Goal: Task Accomplishment & Management: Use online tool/utility

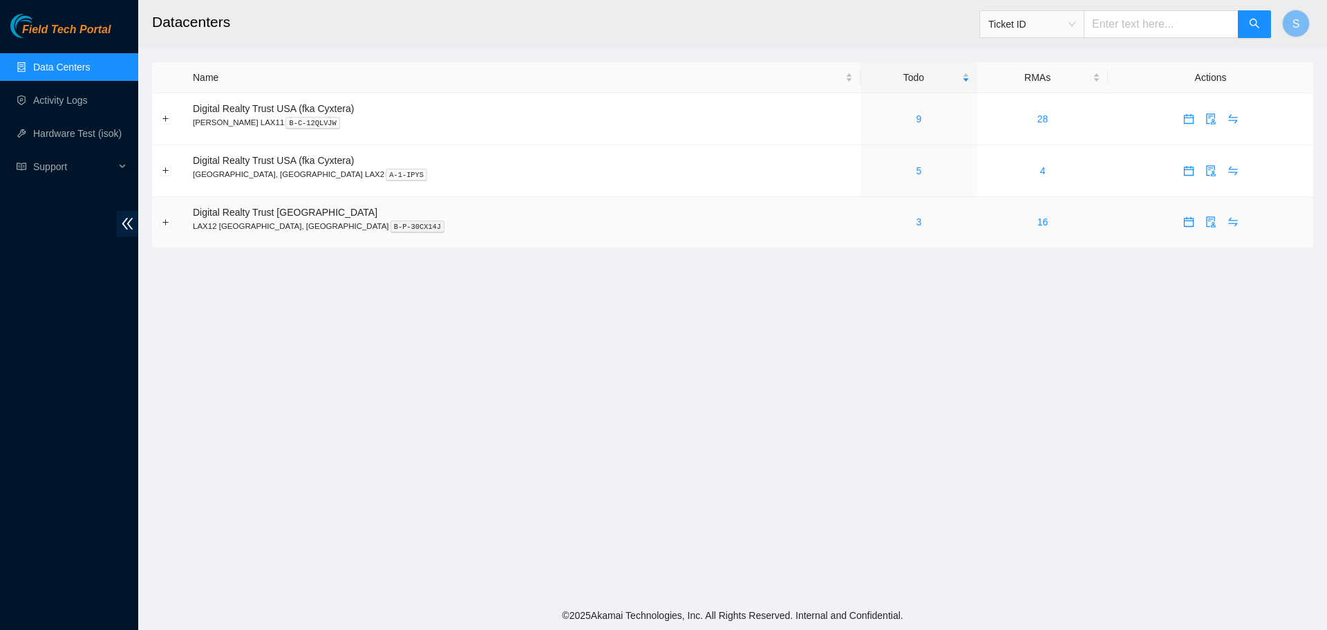
click at [868, 223] on div "3" at bounding box center [919, 221] width 102 height 15
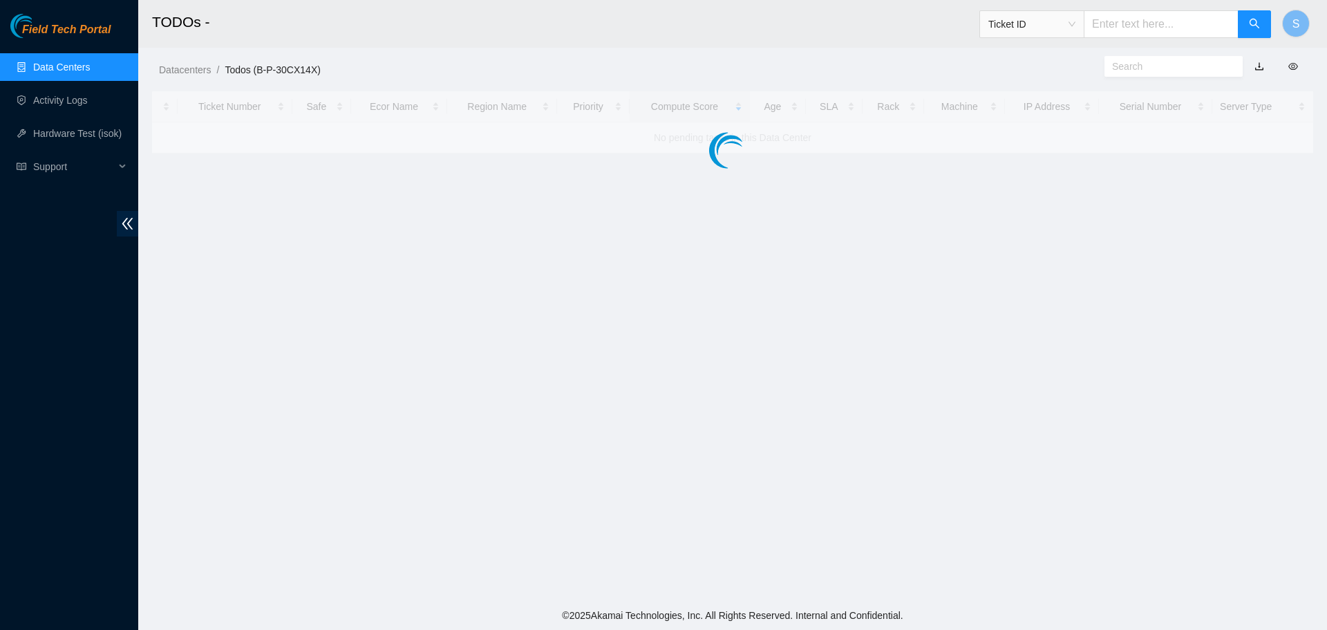
click at [826, 223] on main "TODOs - Ticket ID S Datacenters / Todos (B-P-30CX14X) / Ticket Number Safe Ecor…" at bounding box center [732, 300] width 1189 height 601
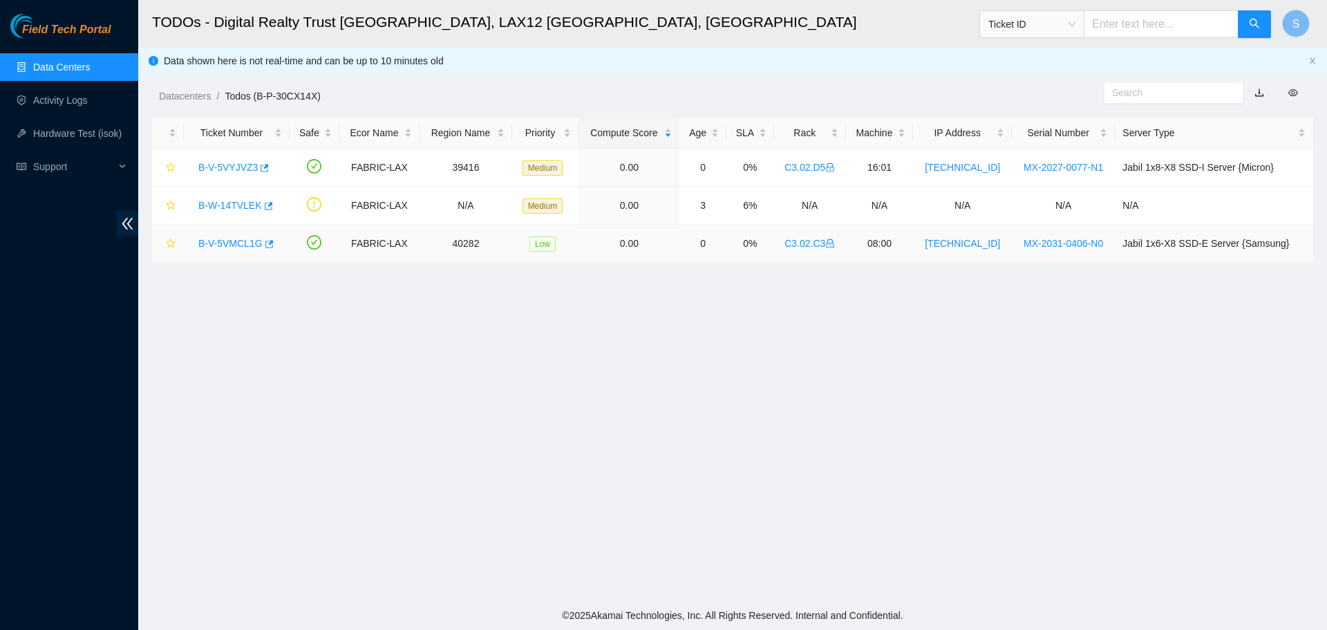
click at [229, 238] on link "B-V-5VMCL1G" at bounding box center [230, 243] width 64 height 11
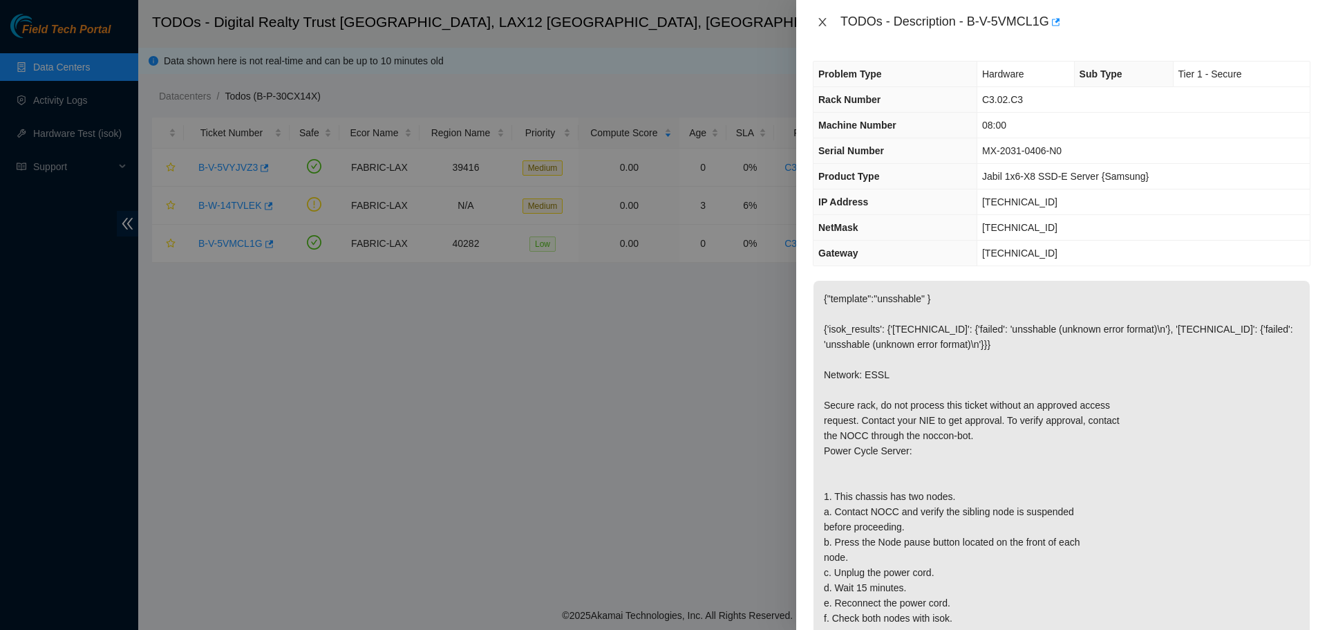
click at [817, 20] on icon "close" at bounding box center [822, 22] width 11 height 11
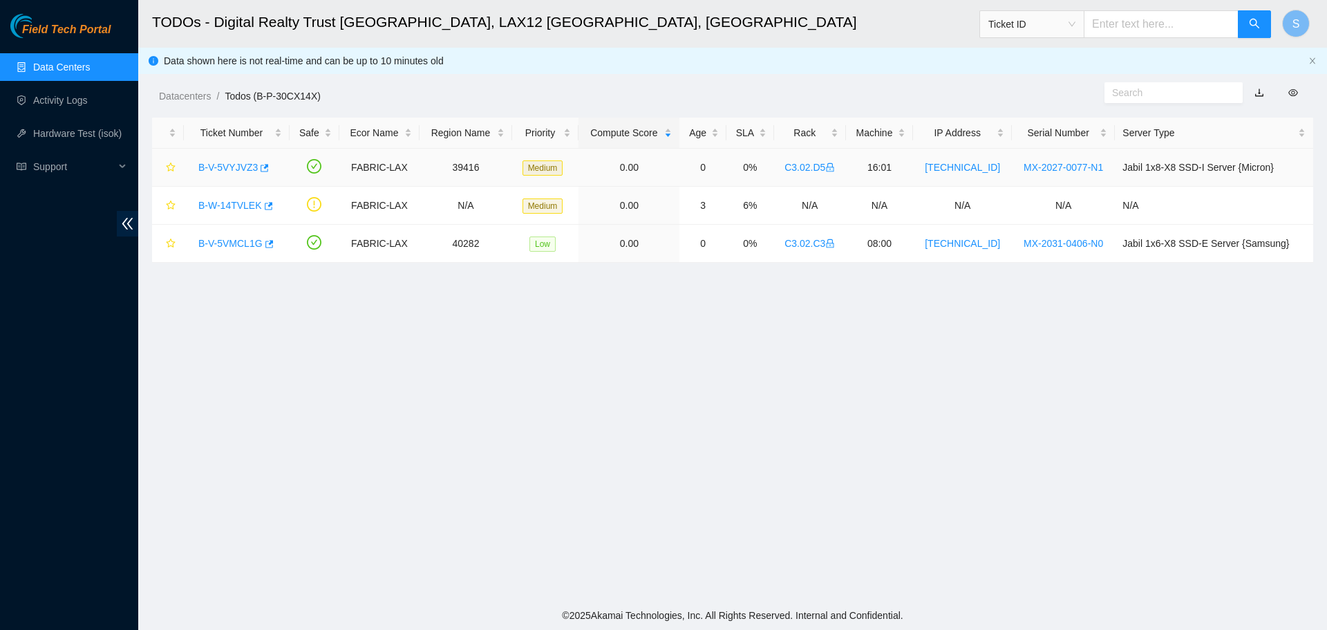
click at [229, 160] on div "B-V-5VYJVZ3" at bounding box center [236, 167] width 91 height 22
click at [234, 171] on link "B-V-5VYJVZ3" at bounding box center [227, 167] width 59 height 11
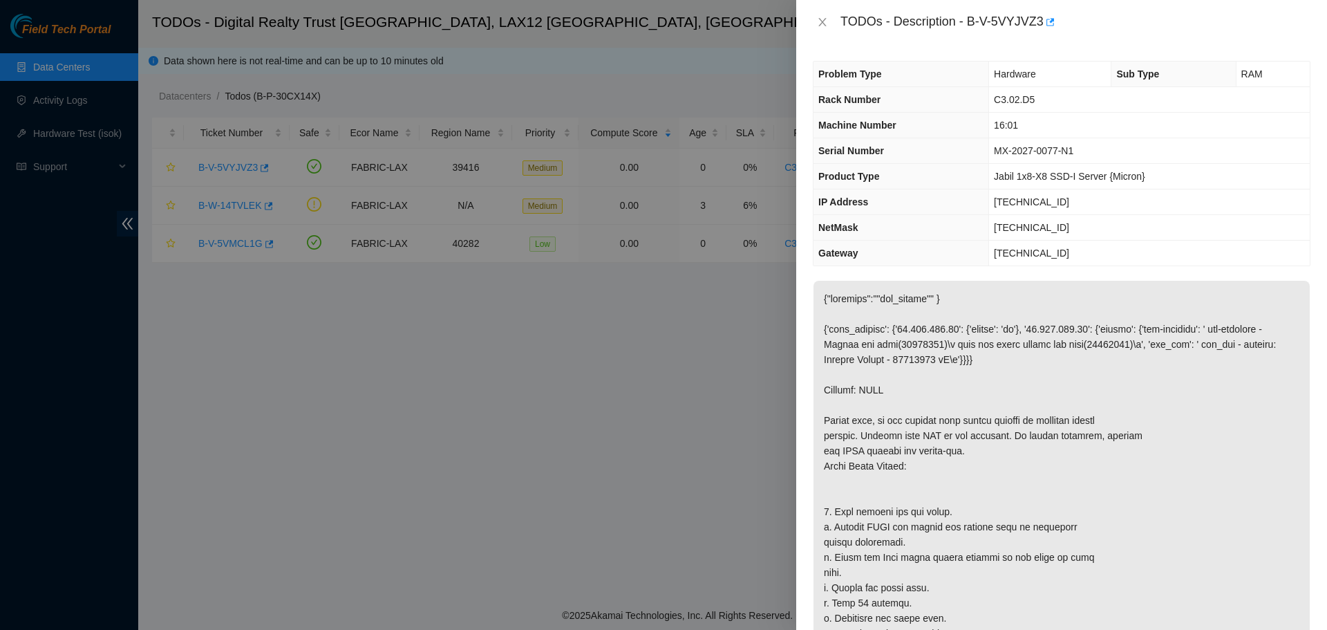
click at [821, 14] on div "TODOs - Description - B-V-5VYJVZ3" at bounding box center [1062, 22] width 498 height 22
click at [824, 21] on icon "close" at bounding box center [822, 22] width 8 height 8
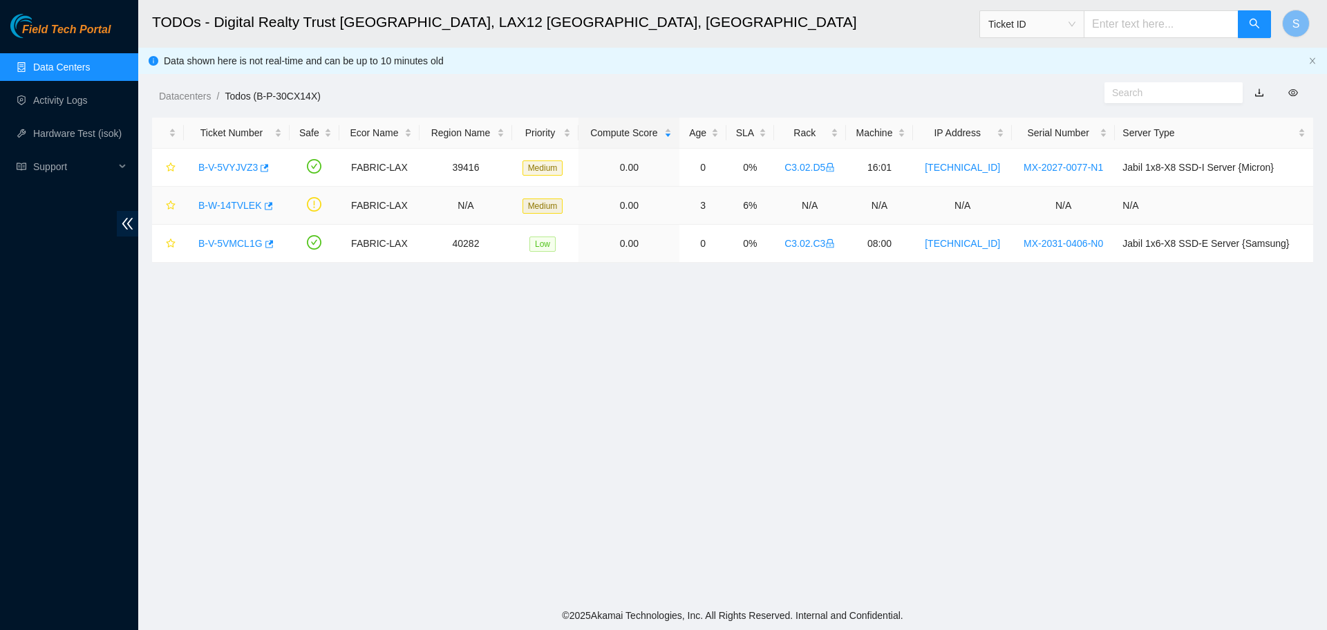
click at [223, 203] on link "B-W-14TVLEK" at bounding box center [230, 205] width 64 height 11
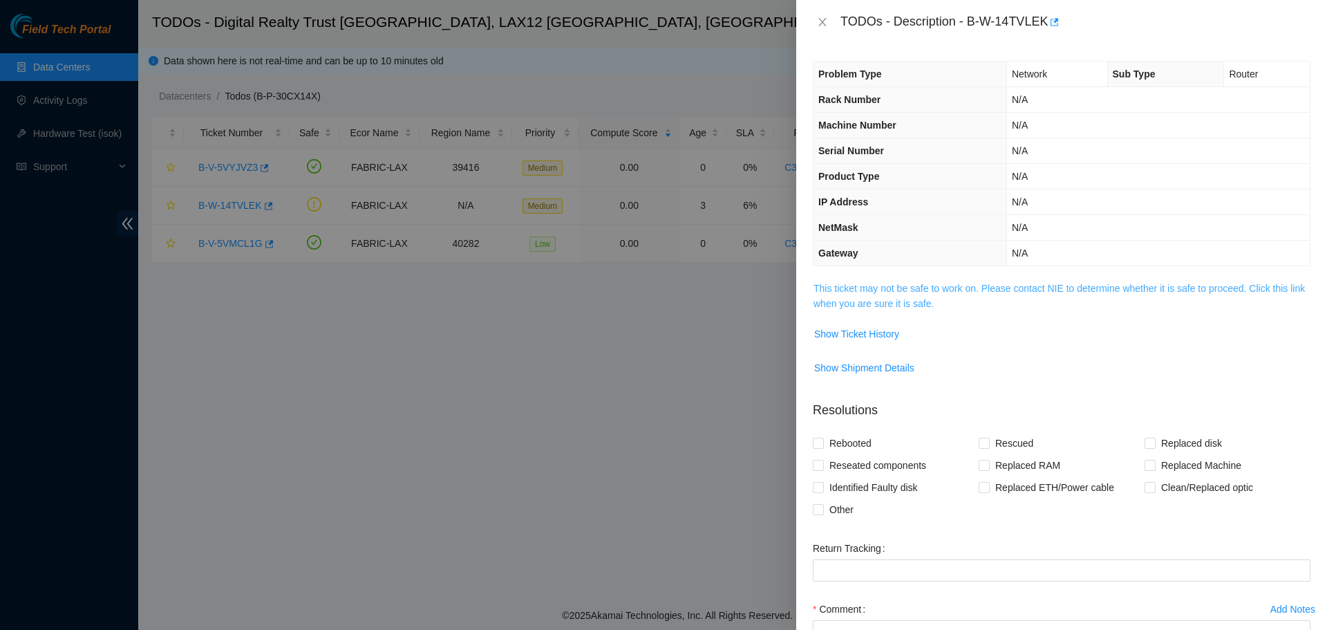
click at [931, 286] on link "This ticket may not be safe to work on. Please contact NIE to determine whether…" at bounding box center [1059, 296] width 491 height 26
